Goal: Task Accomplishment & Management: Manage account settings

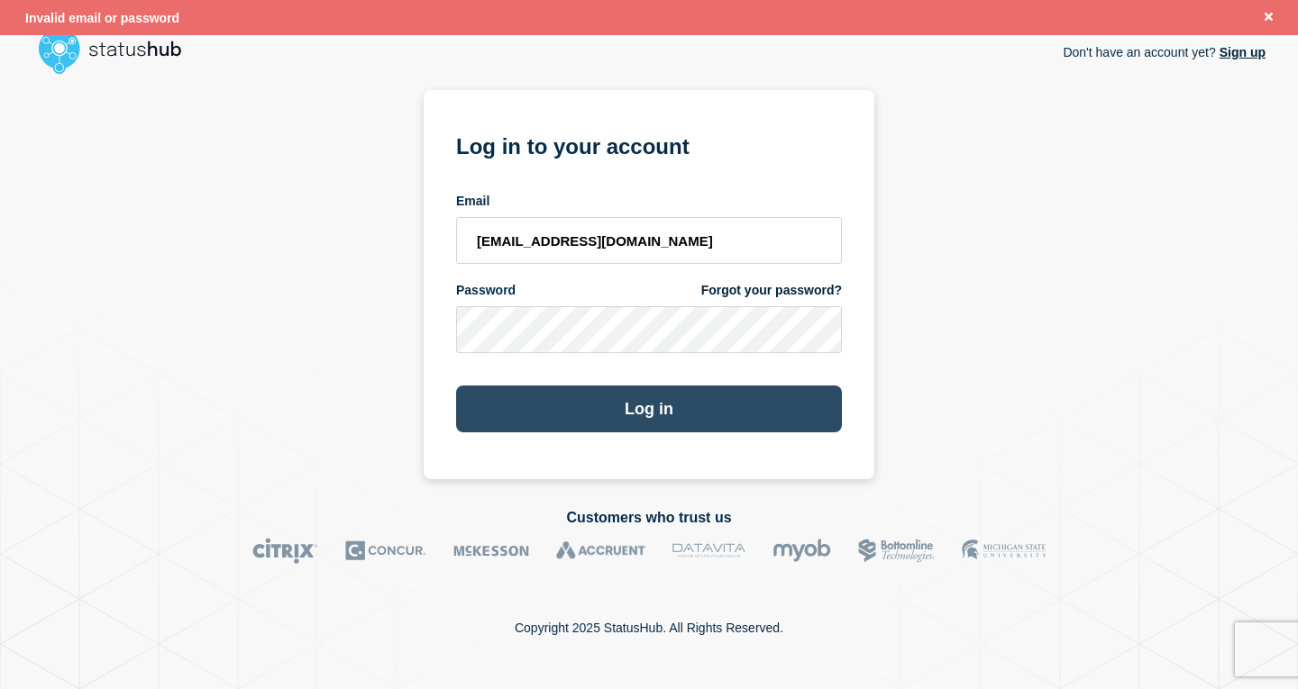
click at [624, 422] on button "Log in" at bounding box center [649, 409] width 386 height 47
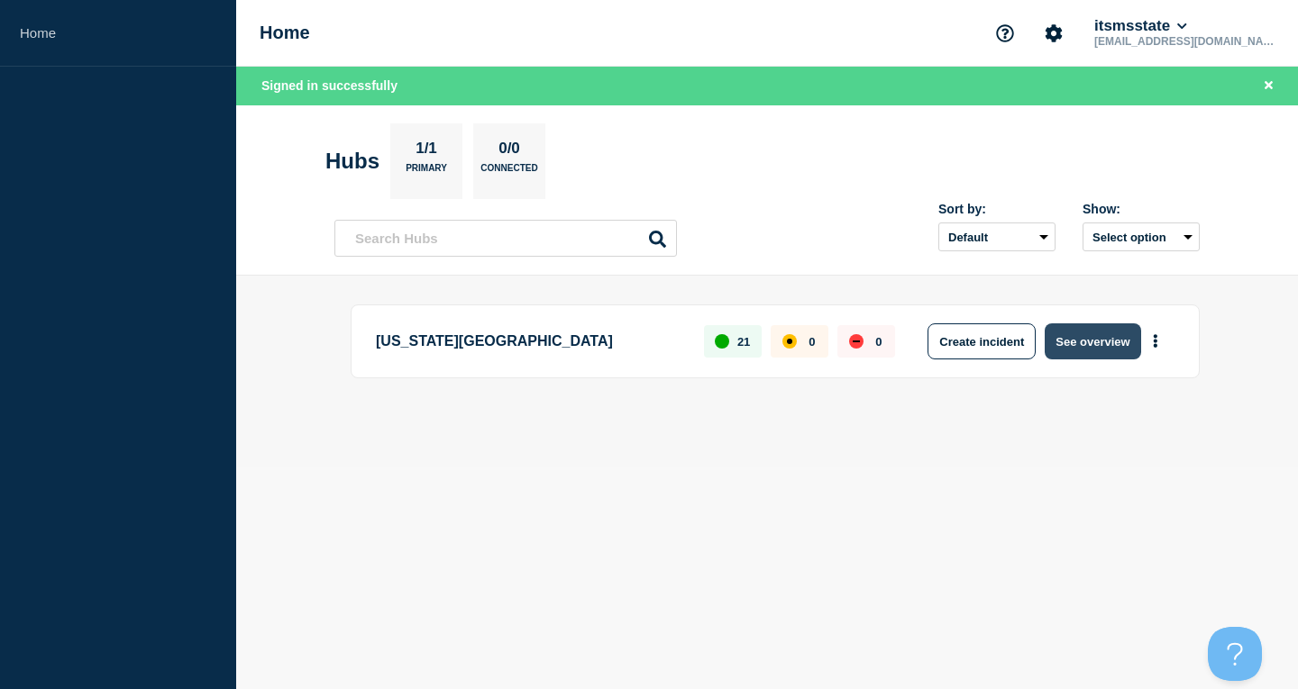
click at [1108, 343] on button "See overview" at bounding box center [1092, 342] width 96 height 36
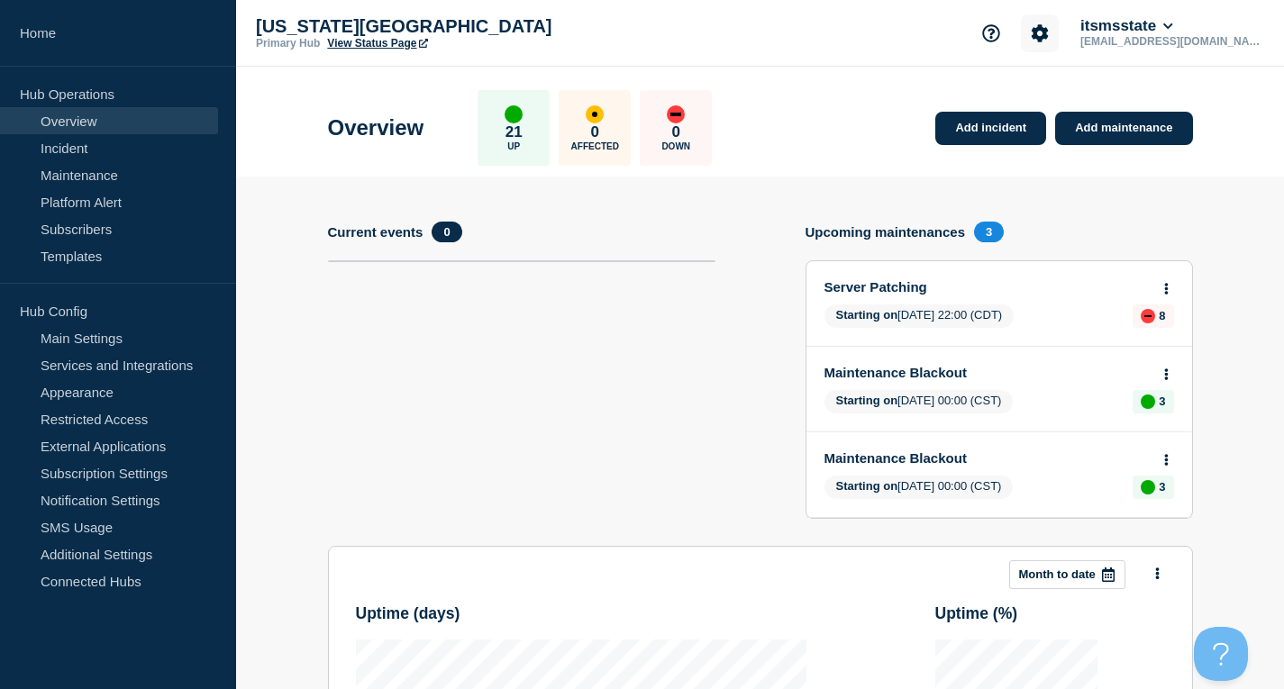
click at [1049, 36] on icon "Account settings" at bounding box center [1040, 32] width 17 height 17
click at [1126, 106] on link "Team Members" at bounding box center [1120, 106] width 93 height 15
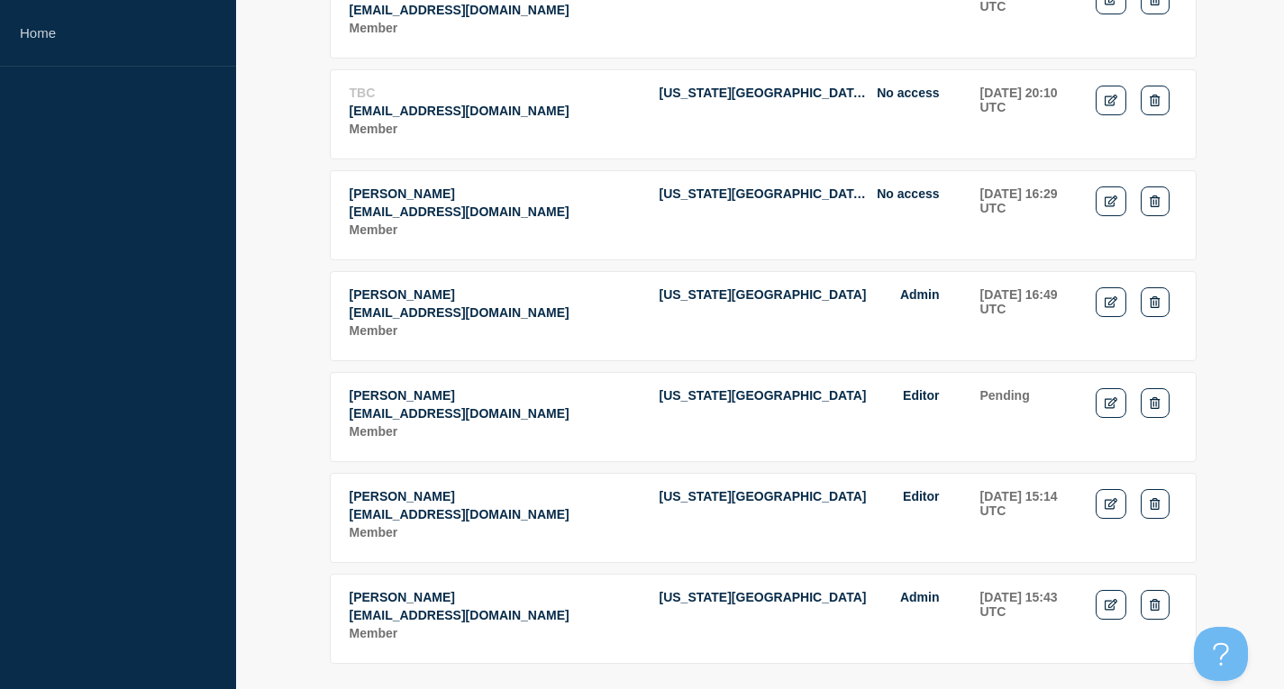
scroll to position [326, 0]
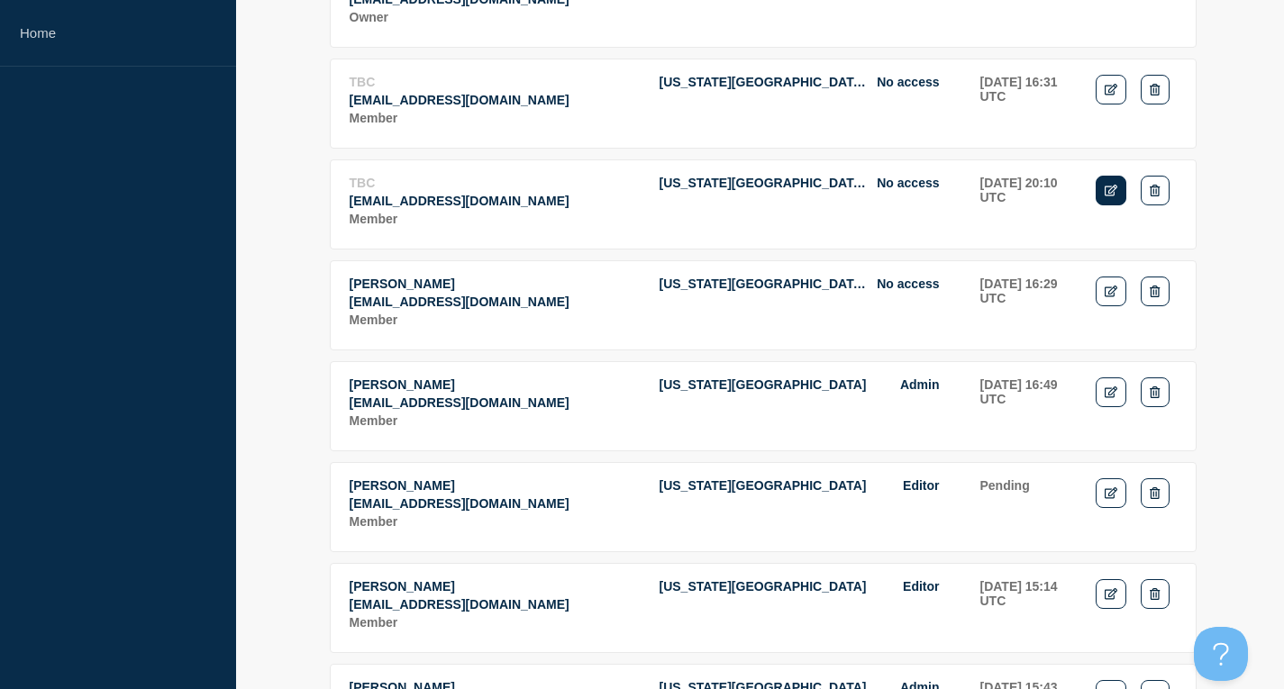
click at [1108, 205] on link "Edit" at bounding box center [1112, 191] width 32 height 30
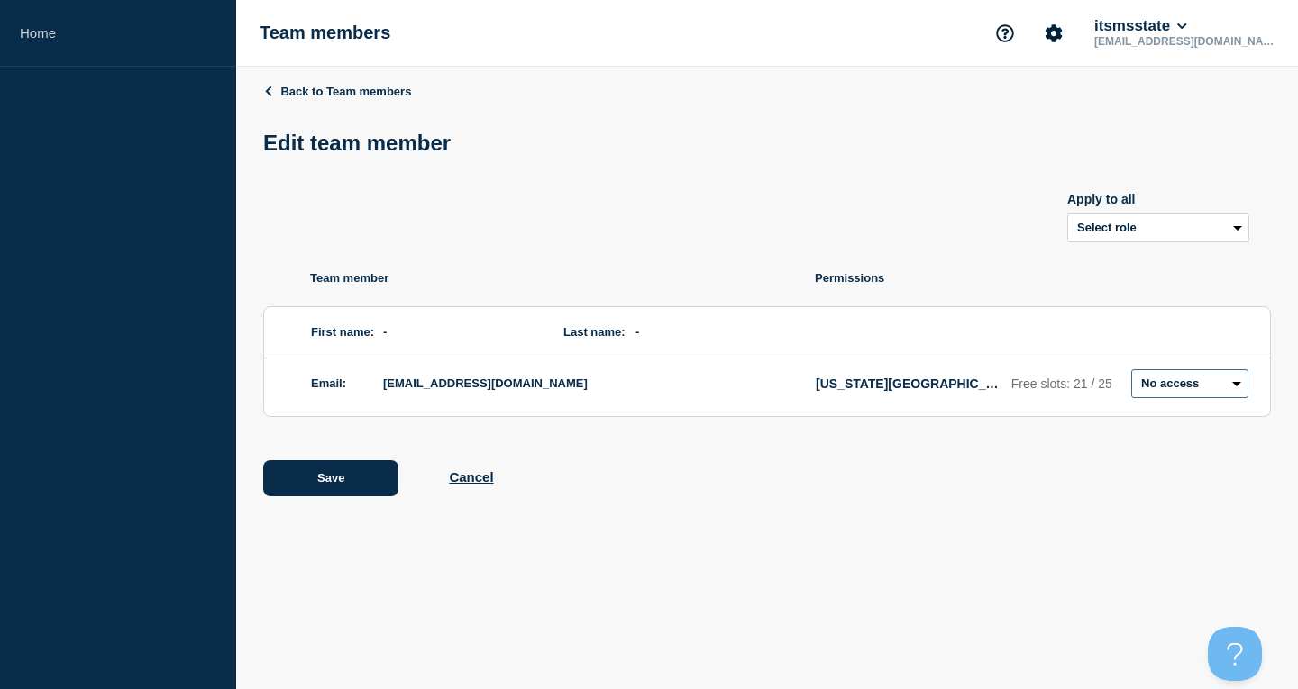
click at [1192, 395] on select "Admin Manager Editor No access" at bounding box center [1189, 383] width 117 height 29
select select "1"
click at [1131, 373] on select "Admin Manager Editor No access" at bounding box center [1189, 383] width 117 height 29
click at [346, 484] on button "Save" at bounding box center [330, 479] width 135 height 36
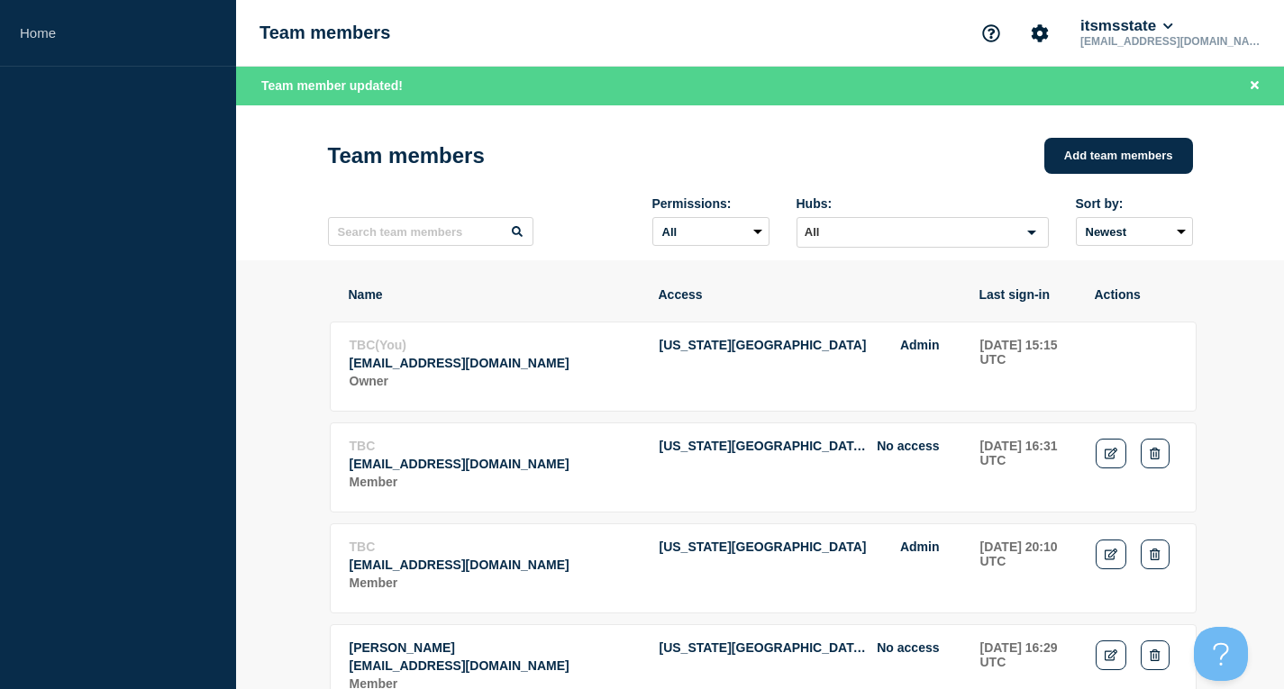
scroll to position [180, 0]
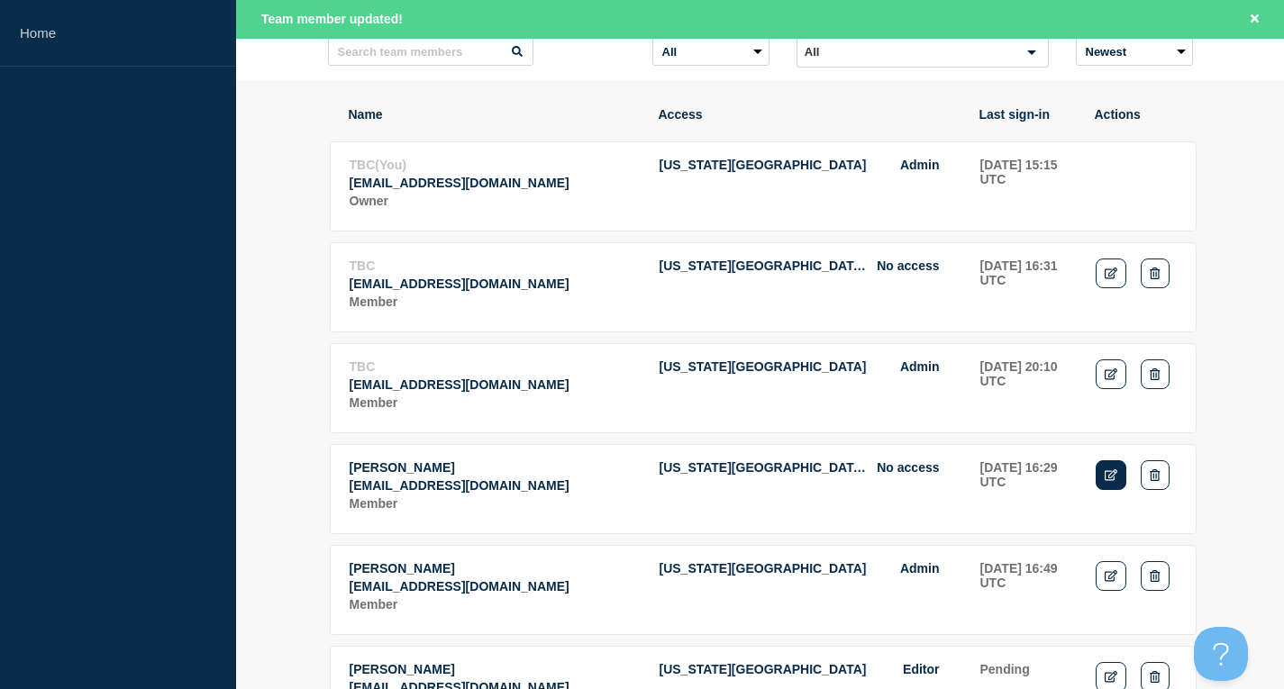
click at [1107, 481] on icon "Edit" at bounding box center [1112, 476] width 14 height 12
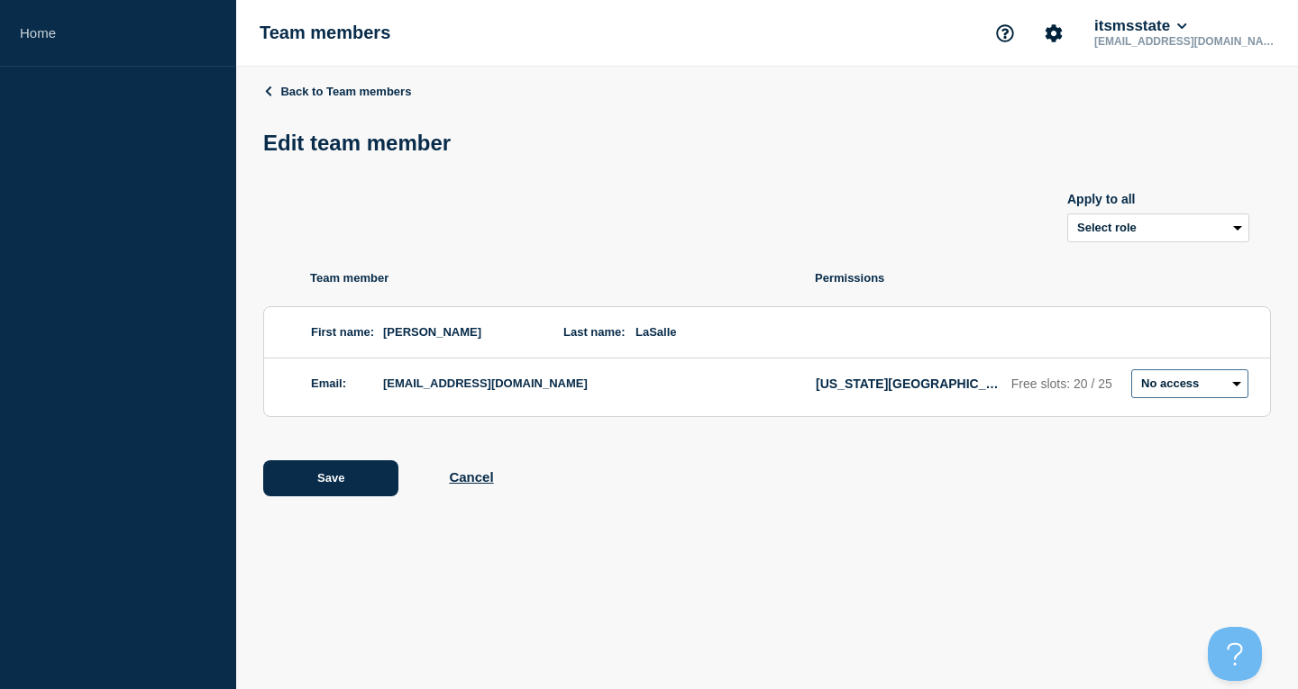
click at [1164, 379] on select "Admin Manager Editor No access" at bounding box center [1189, 383] width 117 height 29
select select "1"
click at [1131, 373] on select "Admin Manager Editor No access" at bounding box center [1189, 383] width 117 height 29
click at [312, 488] on button "Save" at bounding box center [330, 479] width 135 height 36
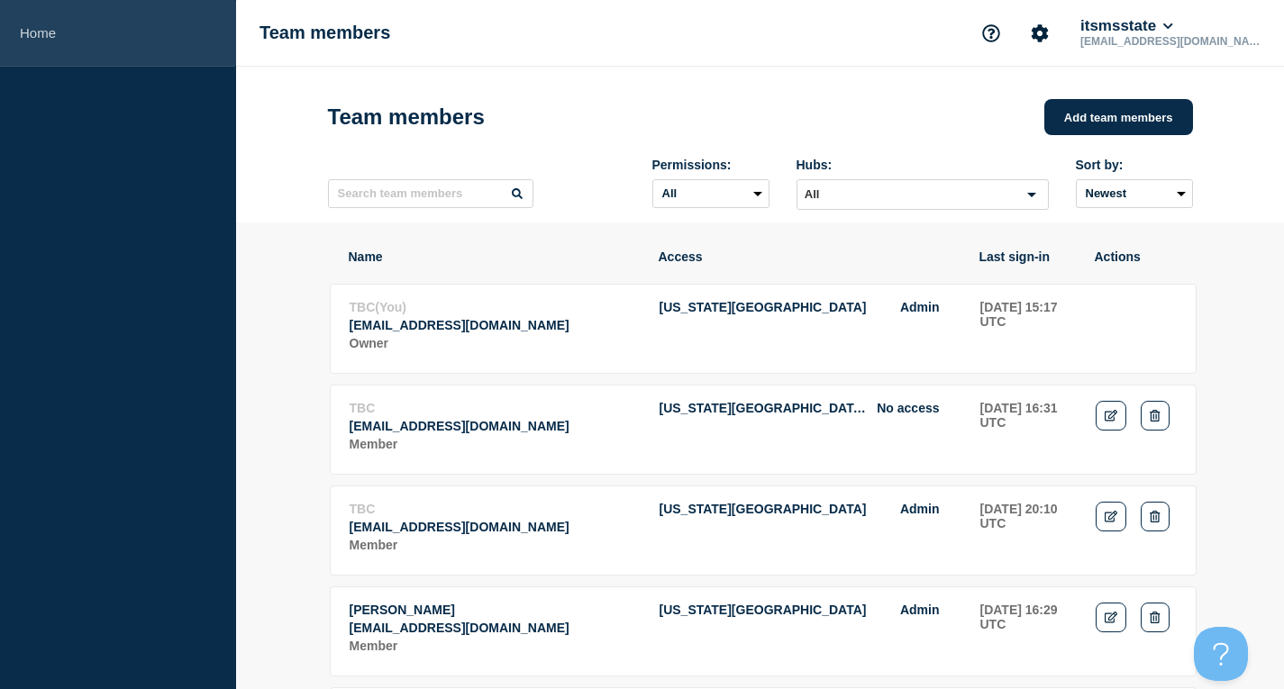
drag, startPoint x: 59, startPoint y: 130, endPoint x: 59, endPoint y: 3, distance: 127.1
click at [59, 130] on aside "Home" at bounding box center [118, 344] width 236 height 689
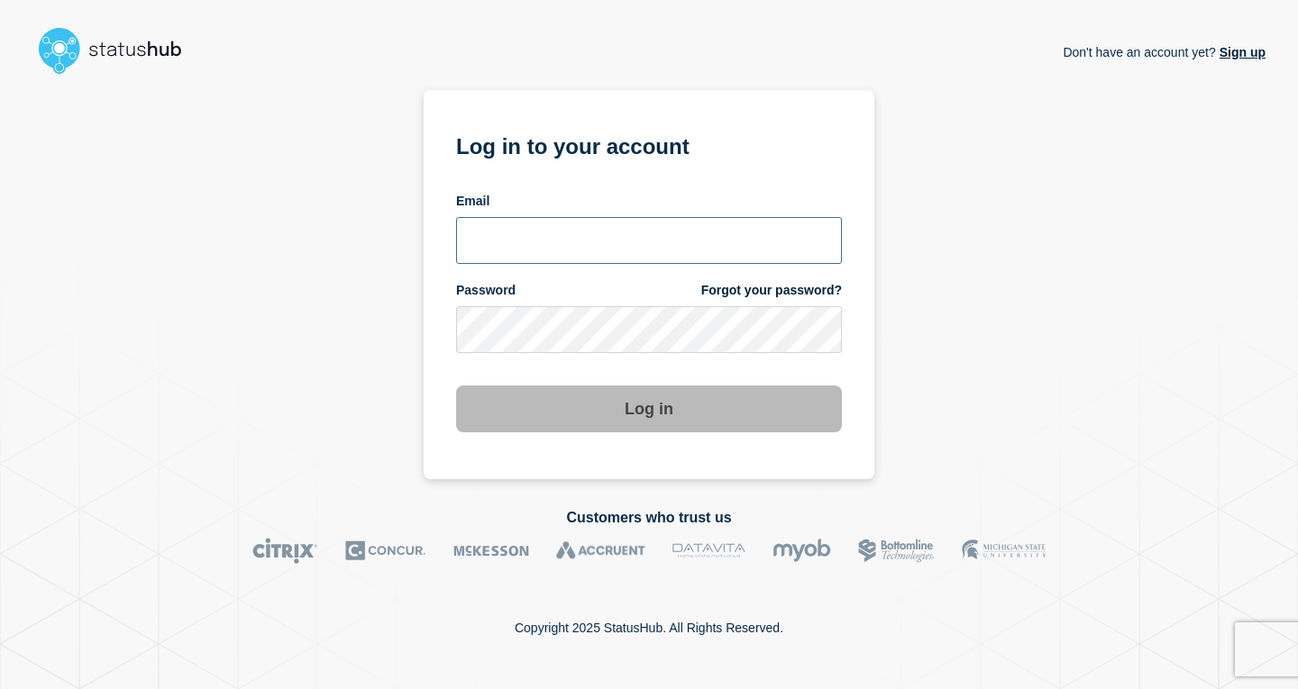
click at [617, 242] on input "email input" at bounding box center [649, 240] width 386 height 47
type input "[EMAIL_ADDRESS][DOMAIN_NAME]"
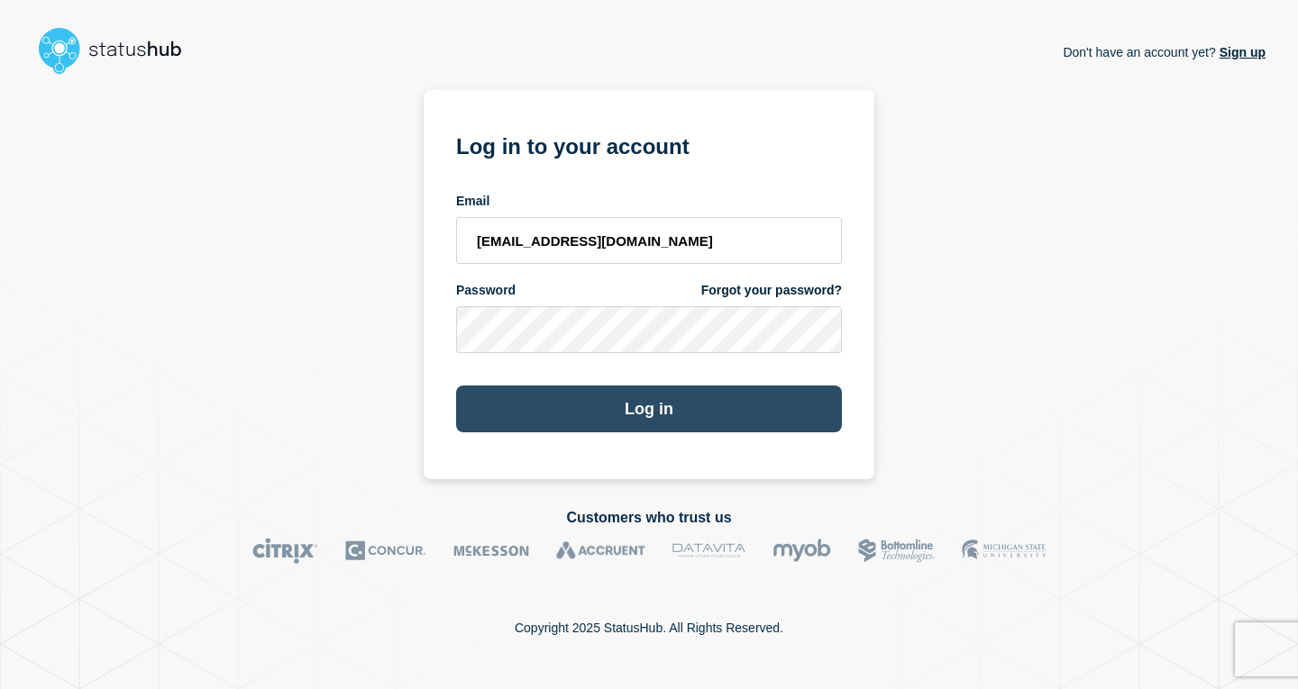
click at [643, 405] on button "Log in" at bounding box center [649, 409] width 386 height 47
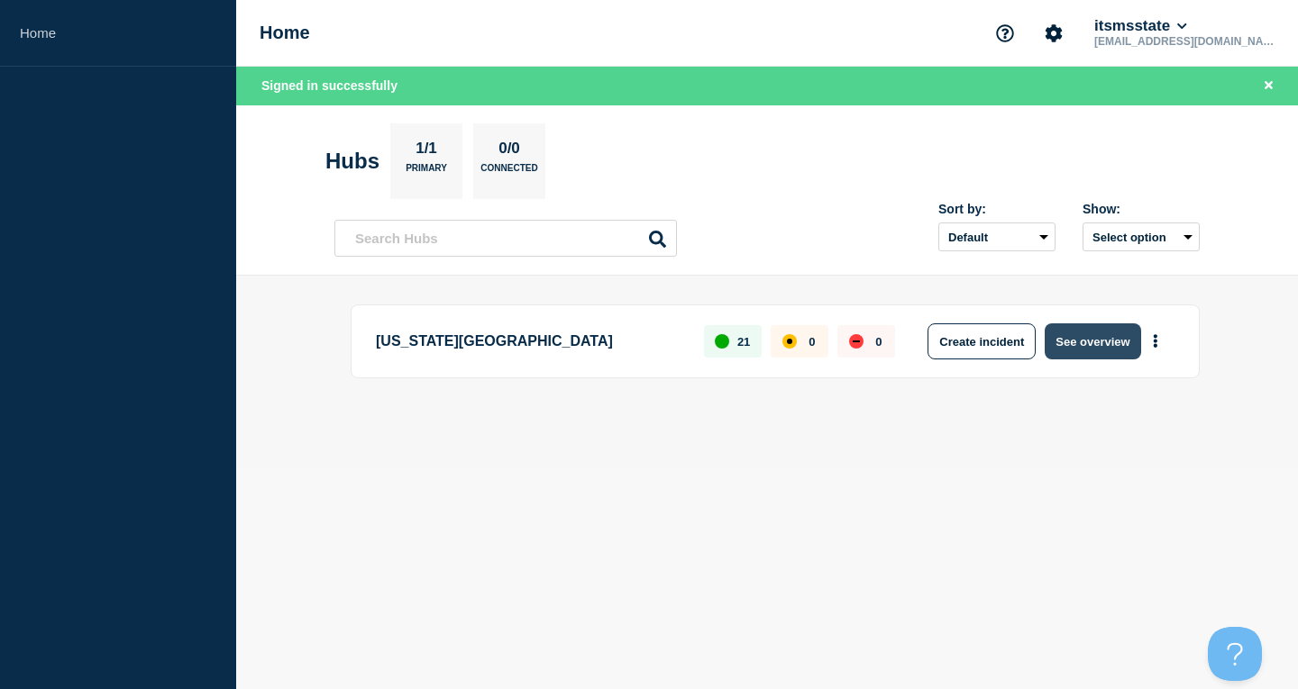
click at [1095, 352] on button "See overview" at bounding box center [1092, 342] width 96 height 36
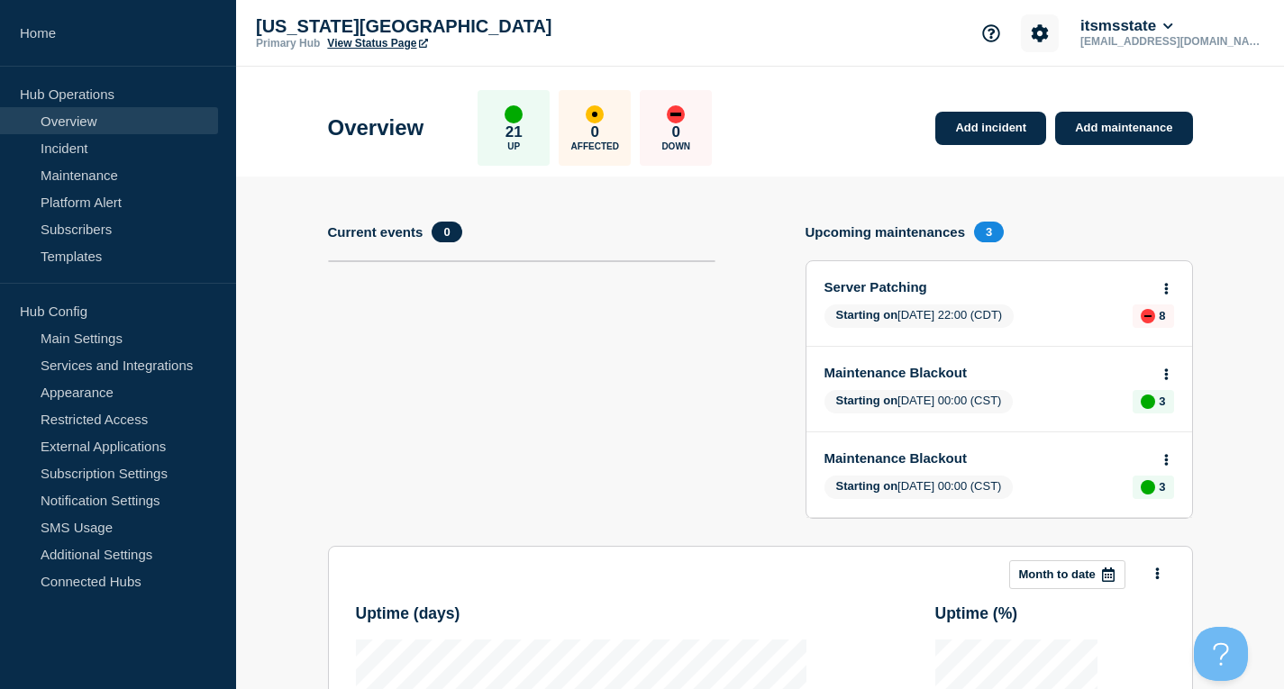
click at [1049, 32] on icon "Account settings" at bounding box center [1040, 33] width 18 height 18
click at [1116, 105] on link "Team Members" at bounding box center [1120, 106] width 93 height 15
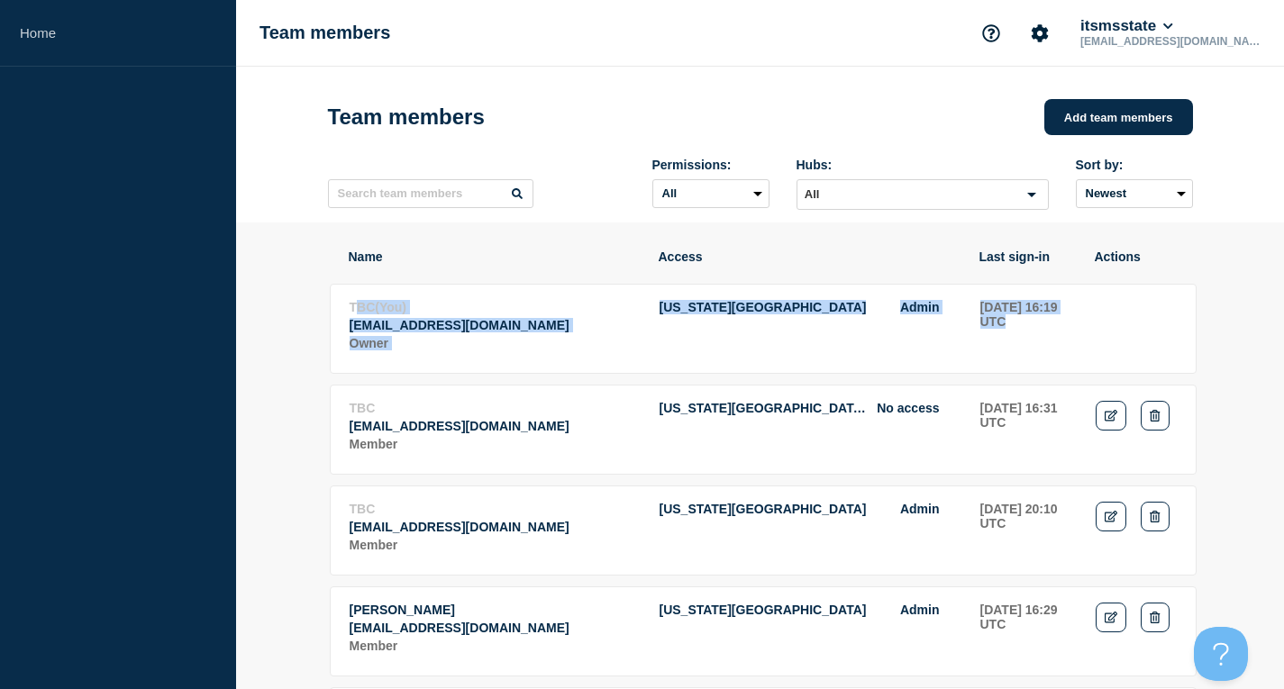
drag, startPoint x: 1169, startPoint y: 359, endPoint x: 342, endPoint y: 312, distance: 827.7
click at [347, 313] on tr "TBC (You) ss@its.msstate.edu Owner Mississippi State University Admin 2025-09-1…" at bounding box center [763, 329] width 867 height 90
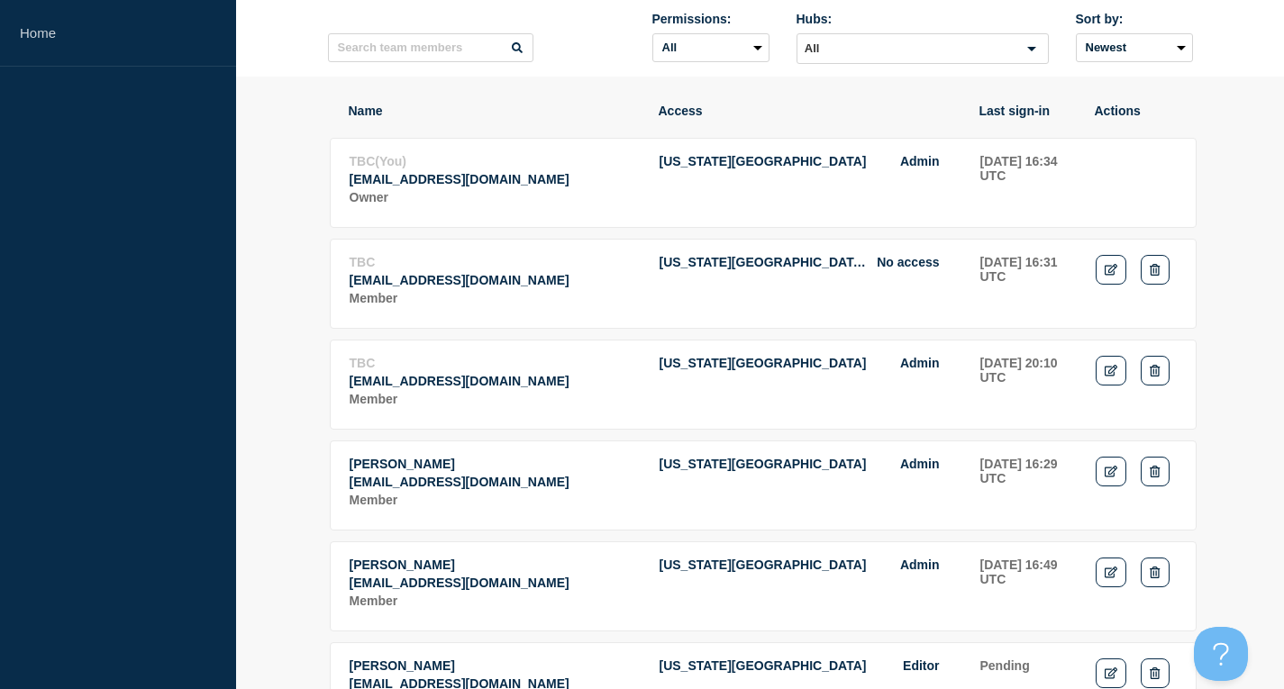
scroll to position [56, 0]
